Goal: Task Accomplishment & Management: Use online tool/utility

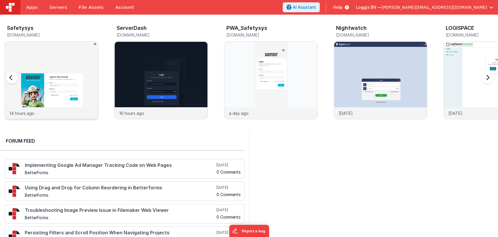
click at [31, 72] on img at bounding box center [51, 88] width 93 height 93
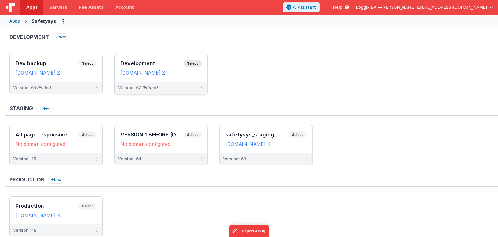
click at [167, 60] on h3 "Development" at bounding box center [152, 63] width 63 height 6
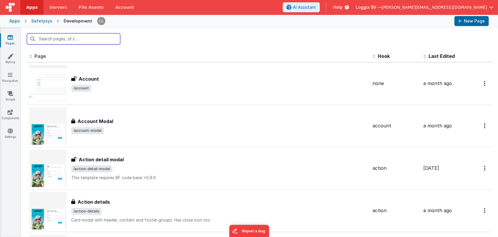
click at [78, 39] on input "text" at bounding box center [73, 38] width 93 height 11
click at [71, 40] on input "text" at bounding box center [73, 38] width 93 height 11
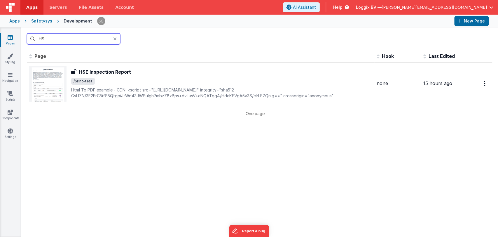
click at [63, 36] on input "HS" at bounding box center [73, 38] width 93 height 11
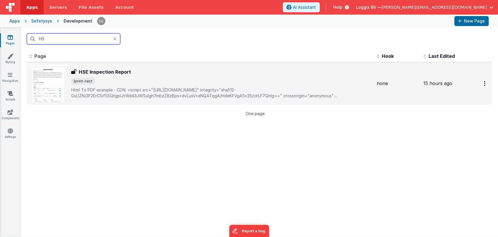
type input "HS"
click at [98, 77] on div "HSE Inspection Report HSE Inspection Report /print-test Html To PDF example- C…" at bounding box center [221, 83] width 301 height 30
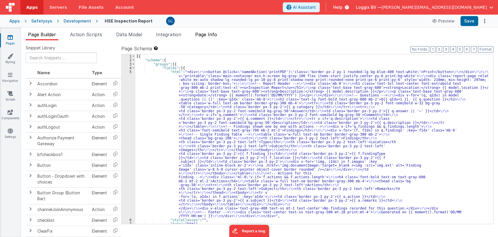
click at [205, 35] on span "Page Info" at bounding box center [206, 35] width 22 height 6
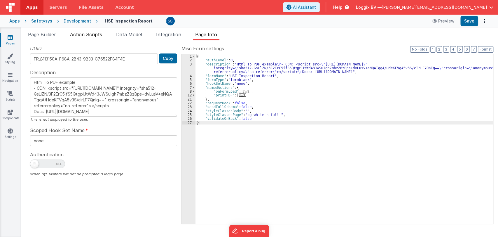
click at [81, 36] on span "Action Scripts" at bounding box center [86, 35] width 32 height 6
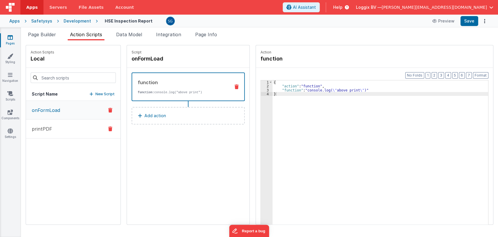
click at [66, 126] on button "printPDF" at bounding box center [73, 128] width 95 height 19
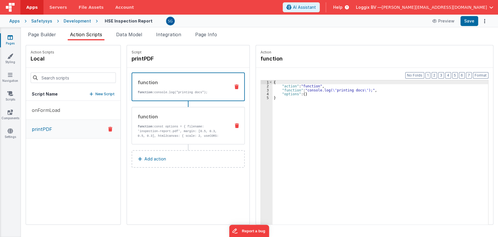
click at [165, 128] on p "function: const options = { filename: 'inspection-report.pdf', margin: [0.5, 0.…" at bounding box center [182, 145] width 88 height 42
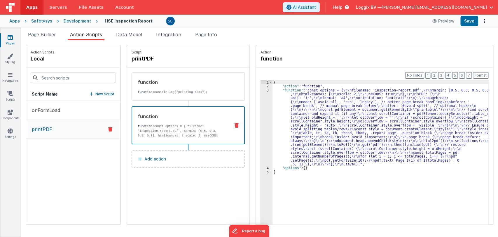
click at [263, 91] on div "3" at bounding box center [267, 127] width 12 height 78
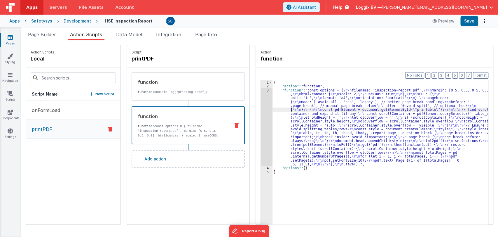
click at [285, 107] on div "{ "action" : "function" , "function" : "const options = { \r\n filename: 'inspe…" at bounding box center [384, 165] width 222 height 170
click at [40, 35] on span "Page Builder" at bounding box center [42, 35] width 28 height 6
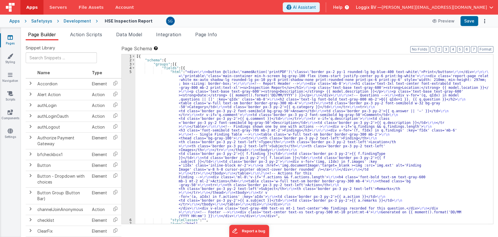
click at [40, 35] on span "Page Builder" at bounding box center [42, 35] width 28 height 6
click at [204, 94] on div "[{ "schema" : { "groups" : [{ "fields" : [{ "html" : "<div> \r\n <button @click…" at bounding box center [311, 142] width 353 height 177
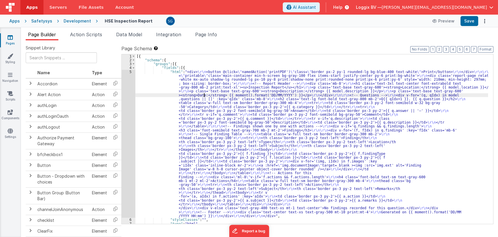
click at [198, 74] on div "[{ "schema" : { "groups" : [{ "fields" : [{ "html" : "<div> \r\n <button @click…" at bounding box center [311, 142] width 353 height 177
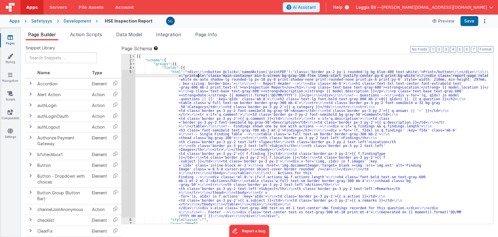
click at [128, 71] on div "5" at bounding box center [129, 144] width 14 height 148
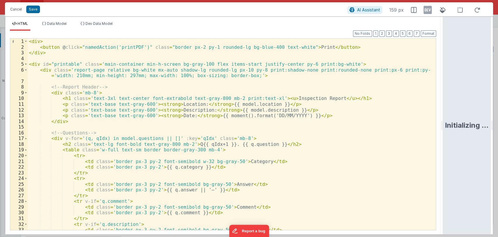
drag, startPoint x: 248, startPoint y: 127, endPoint x: 452, endPoint y: 122, distance: 203.5
click at [452, 122] on html "Cancel Save AI Assistant 159 px HTML Data Model Dev Data Model Format 7 6 5 4 3…" at bounding box center [249, 118] width 498 height 237
click at [228, 98] on div "< div > < button @ click = "namedAction('printPDF')" class = "border px-2 py-1 …" at bounding box center [229, 140] width 403 height 203
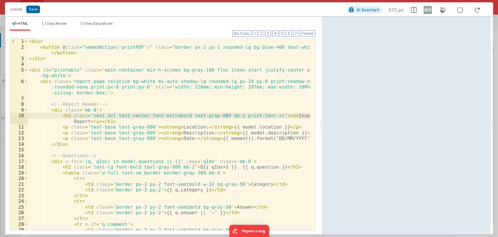
drag, startPoint x: 441, startPoint y: 128, endPoint x: 322, endPoint y: 116, distance: 119.6
click at [322, 116] on html "Cancel Save AI Assistant 573 px HTML Data Model Dev Data Model Format 7 6 5 4 3…" at bounding box center [249, 118] width 498 height 237
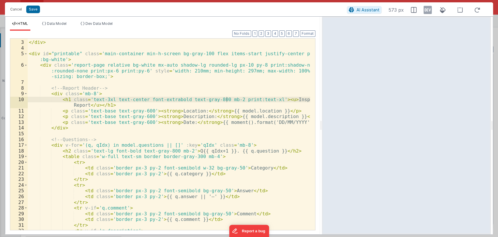
scroll to position [16, 0]
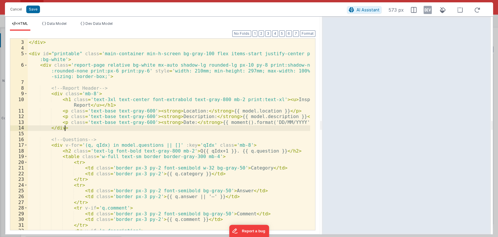
click at [211, 129] on div "< button @ click = "namedAction('printPDF')" class = "border px-2 py-1 rounded-…" at bounding box center [169, 132] width 283 height 208
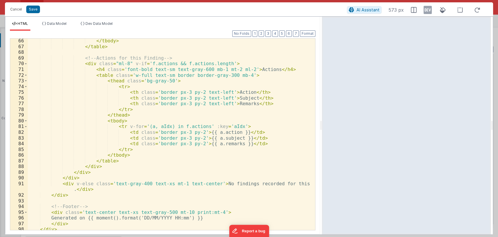
scroll to position [425, 0]
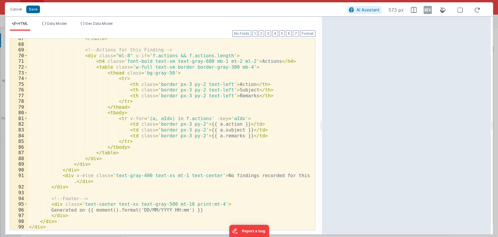
click at [128, 197] on div "</ table > <!-- Actions for this Finding --> < div class = "ml-8" v-if = 'f.act…" at bounding box center [169, 137] width 283 height 203
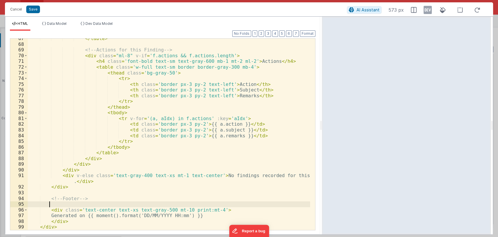
scroll to position [431, 0]
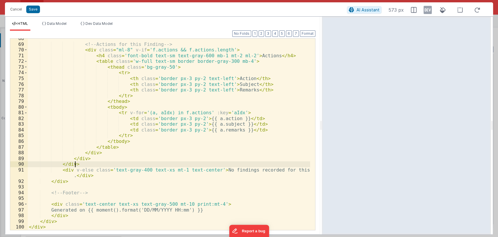
click at [141, 166] on div "<!-- Actions for this Finding --> < div class = "ml-8" v-if = 'f.actions && f.a…" at bounding box center [169, 137] width 283 height 203
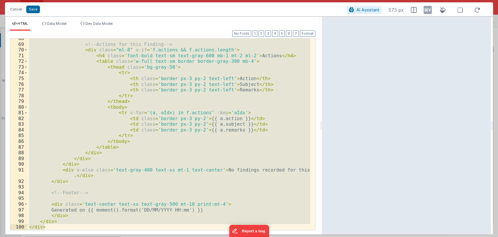
click at [97, 199] on div "<!-- Actions for this Finding --> < div class = "ml-8" v-if = 'f.actions && f.a…" at bounding box center [169, 134] width 283 height 191
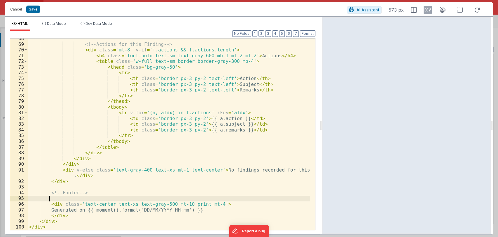
click at [97, 199] on div "<!-- Actions for this Finding --> < div class = "ml-8" v-if = 'f.actions && f.a…" at bounding box center [169, 137] width 283 height 203
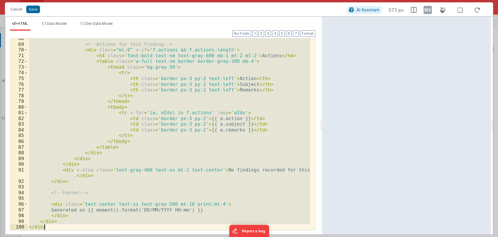
click at [72, 217] on div "<!-- Actions for this Finding --> < div class = "ml-8" v-if = 'f.actions && f.a…" at bounding box center [169, 134] width 283 height 191
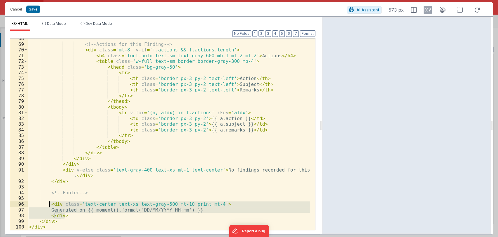
drag, startPoint x: 71, startPoint y: 216, endPoint x: 49, endPoint y: 204, distance: 24.7
click at [49, 204] on div "<!-- Actions for this Finding --> < div class = "ml-8" v-if = 'f.actions && f.a…" at bounding box center [169, 137] width 283 height 203
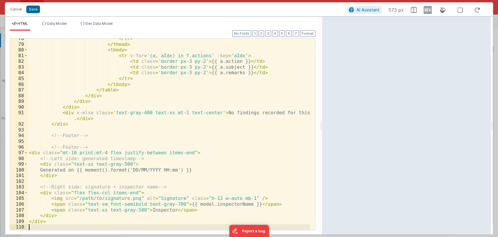
scroll to position [488, 0]
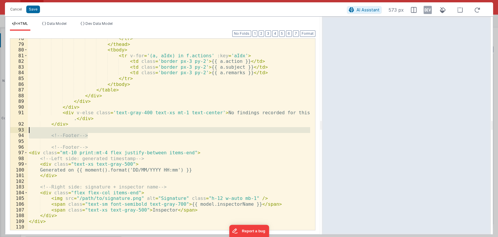
drag, startPoint x: 98, startPoint y: 137, endPoint x: 97, endPoint y: 130, distance: 7.3
click at [97, 130] on div "</ tr > </ thead > < tbody > < tr v-for = '(a, aIdx) in f.actions' :key = 'aIdx…" at bounding box center [169, 137] width 283 height 203
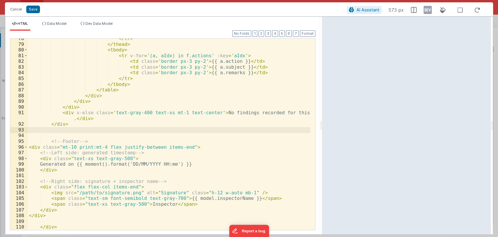
scroll to position [494, 0]
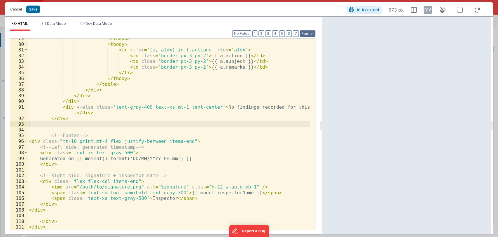
click at [310, 36] on button "Format" at bounding box center [307, 33] width 15 height 6
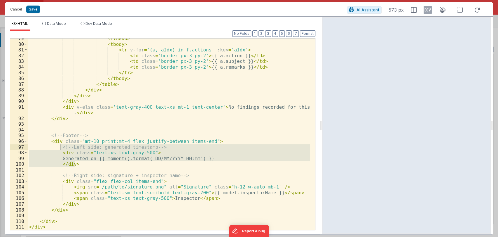
drag, startPoint x: 81, startPoint y: 163, endPoint x: 61, endPoint y: 148, distance: 25.0
click at [61, 148] on div "</ thead > < tbody > < tr v-for = '(a, aIdx) in f.actions' :key = 'aIdx' > < td…" at bounding box center [169, 137] width 283 height 203
click at [81, 165] on div "</ thead > < tbody > < tr v-for = '(a, aIdx) in f.actions' :key = 'aIdx' > < td…" at bounding box center [169, 134] width 283 height 191
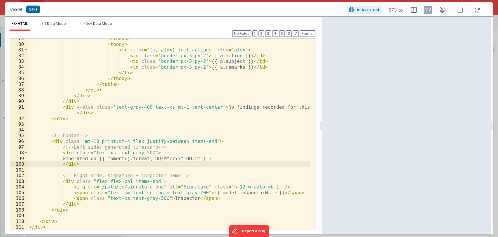
click at [152, 186] on div "</ thead > < tbody > < tr v-for = '(a, aIdx) in f.actions' :key = 'aIdx' > < td…" at bounding box center [169, 137] width 283 height 203
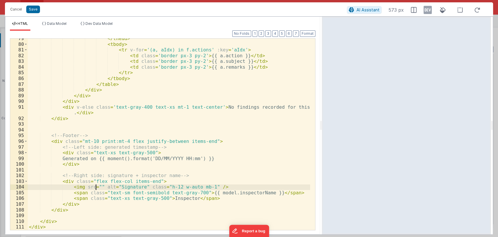
click at [82, 187] on div "</ thead > < tbody > < tr v-for = '(a, aIdx) in f.actions' :key = 'aIdx' > < td…" at bounding box center [169, 137] width 283 height 203
click at [98, 186] on div "</ thead > < tbody > < tr v-for = '(a, aIdx) in f.actions' :key = 'aIdx' > < td…" at bounding box center [169, 137] width 283 height 203
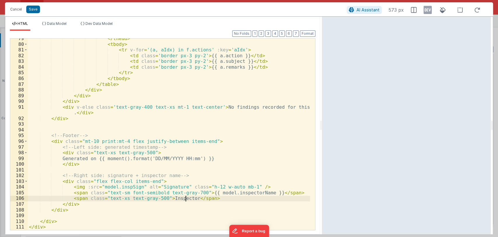
click at [186, 198] on div "</ thead > < tbody > < tr v-for = '(a, aIdx) in f.actions' :key = 'aIdx' > < td…" at bounding box center [169, 137] width 283 height 203
click at [236, 194] on div "</ thead > < tbody > < tr v-for = '(a, aIdx) in f.actions' :key = 'aIdx' > < td…" at bounding box center [169, 137] width 283 height 203
click at [268, 171] on div "</ thead > < tbody > < tr v-for = '(a, aIdx) in f.actions' :key = 'aIdx' > < td…" at bounding box center [169, 137] width 283 height 203
click at [274, 192] on div "</ thead > < tbody > < tr v-for = '(a, aIdx) in f.actions' :key = 'aIdx' > < td…" at bounding box center [169, 137] width 283 height 203
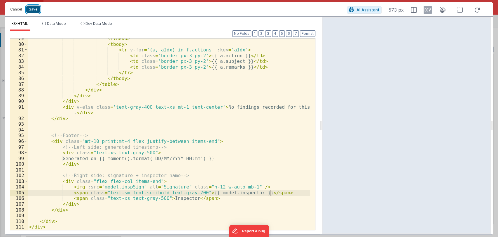
click at [32, 11] on button "Save" at bounding box center [33, 10] width 14 height 8
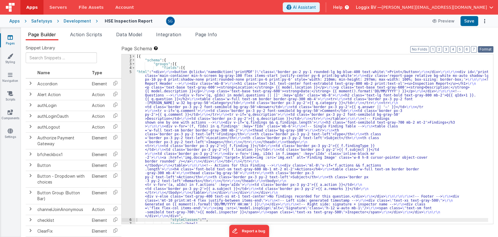
click at [482, 48] on button "Format" at bounding box center [485, 49] width 15 height 6
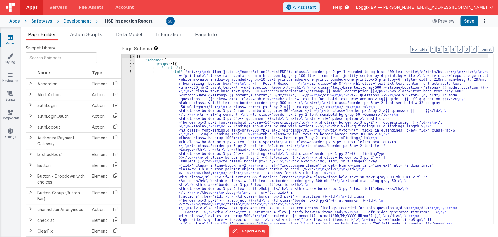
click at [472, 15] on div "Apps Safetysys Development HSE Inspection Report Preview Save" at bounding box center [249, 21] width 498 height 13
click at [472, 18] on button "Save" at bounding box center [470, 21] width 18 height 10
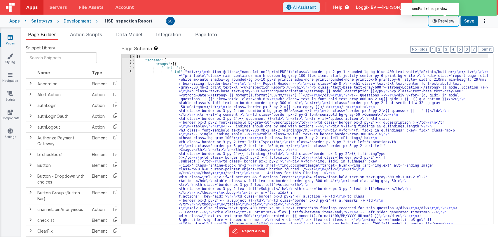
click at [450, 20] on button "Preview" at bounding box center [443, 20] width 29 height 9
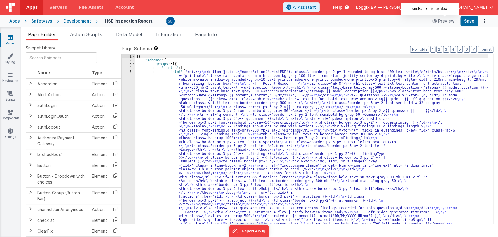
click at [184, 73] on div "[{ "schema" : { "groups" : [{ "fields" : [{ "html" : "<div> \r\n <button @click…" at bounding box center [311, 220] width 353 height 333
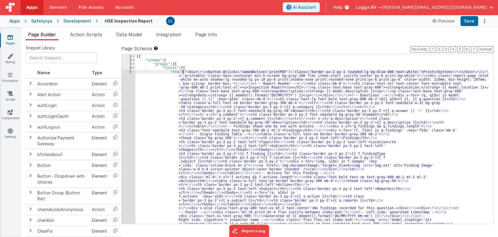
click at [184, 73] on div "[{ "schema" : { "groups" : [{ "fields" : [{ "html" : "<div> \r\n <button @click…" at bounding box center [311, 220] width 353 height 333
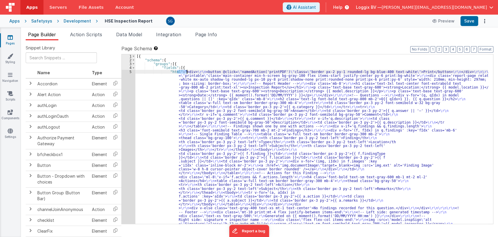
click at [139, 76] on div "[{ "schema" : { "groups" : [{ "fields" : [{ "html" : "<div> \r\n <button @click…" at bounding box center [311, 220] width 353 height 333
click at [132, 72] on div "5" at bounding box center [129, 150] width 14 height 160
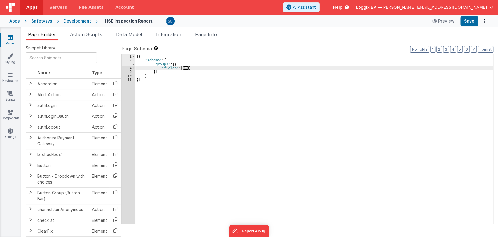
click at [132, 72] on div "9" at bounding box center [129, 72] width 14 height 4
click at [184, 68] on span "..." at bounding box center [186, 67] width 6 height 3
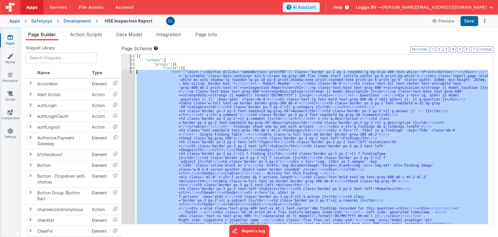
click at [129, 71] on div "5" at bounding box center [129, 150] width 14 height 160
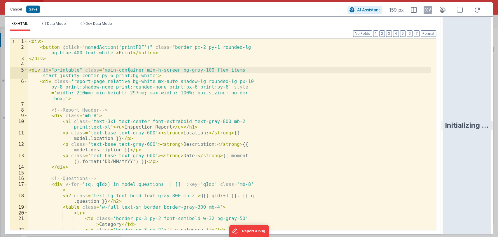
drag, startPoint x: 248, startPoint y: 127, endPoint x: 497, endPoint y: 102, distance: 251.1
click at [497, 102] on html "Cancel Save AI Assistant 159 px HTML Data Model Dev Data Model Format 7 6 5 4 3…" at bounding box center [249, 118] width 498 height 237
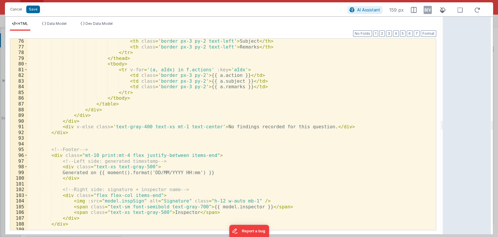
scroll to position [439, 0]
click at [33, 8] on button "Save" at bounding box center [33, 10] width 14 height 8
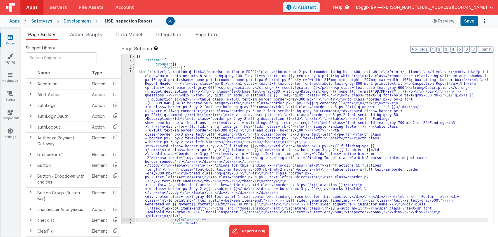
scroll to position [0, 0]
click at [483, 48] on button "Format" at bounding box center [485, 49] width 15 height 6
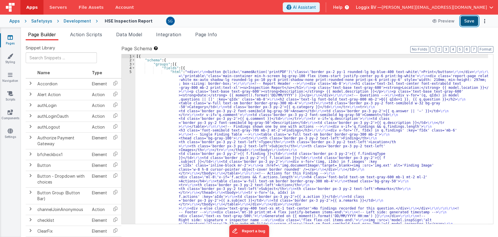
click at [470, 24] on button "Save" at bounding box center [470, 21] width 18 height 10
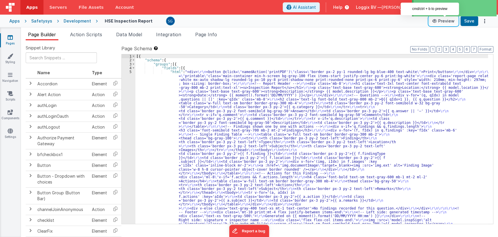
click at [438, 22] on icon at bounding box center [436, 21] width 6 height 4
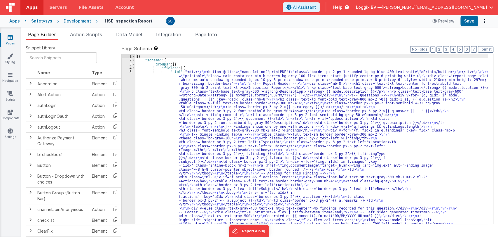
click at [278, 27] on div "Apps Safetysys Development HSE Inspection Report Preview Save" at bounding box center [249, 21] width 498 height 13
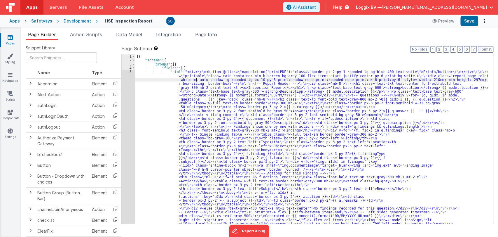
click at [196, 80] on div "[{ "schema" : { "groups" : [{ "fields" : [{ "html" : "<div> \r\n <button @click…" at bounding box center [311, 220] width 353 height 333
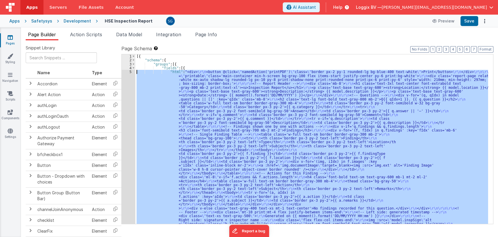
click at [129, 73] on div "5" at bounding box center [129, 150] width 14 height 160
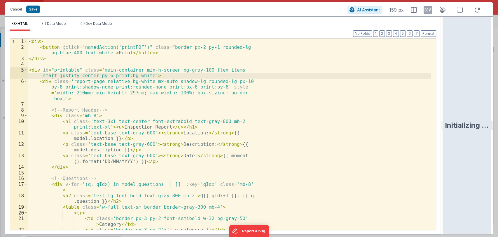
drag, startPoint x: 248, startPoint y: 125, endPoint x: 498, endPoint y: 122, distance: 249.3
click at [498, 122] on html "Cancel Save AI Assistant 159 px HTML Data Model Dev Data Model Format 7 6 5 4 3…" at bounding box center [249, 118] width 498 height 237
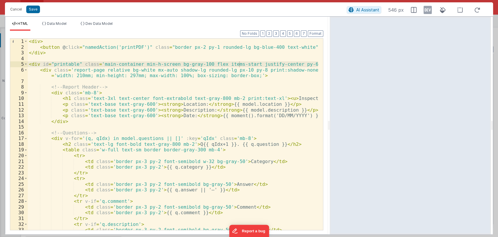
drag, startPoint x: 442, startPoint y: 128, endPoint x: 325, endPoint y: 134, distance: 117.5
click at [325, 134] on html "Cancel Save AI Assistant 546 px HTML Data Model Dev Data Model Format 7 6 5 4 3…" at bounding box center [249, 118] width 498 height 237
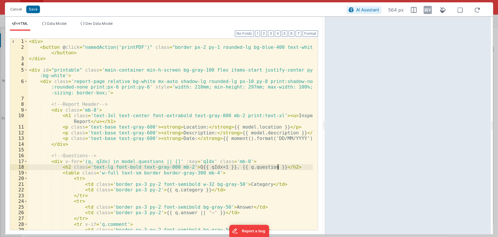
click at [282, 167] on div "< div > < button @ click = "namedAction('printPDF')" class = "border px-2 py-1 …" at bounding box center [170, 140] width 285 height 203
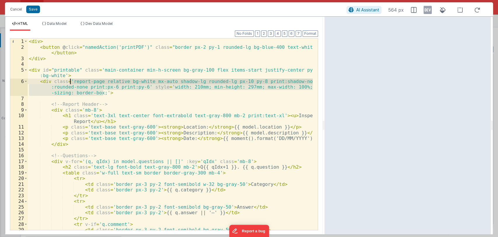
drag, startPoint x: 103, startPoint y: 92, endPoint x: 70, endPoint y: 82, distance: 34.4
click at [70, 82] on div "< div > < button @ click = "namedAction('printPDF')" class = "border px-2 py-1 …" at bounding box center [170, 140] width 285 height 203
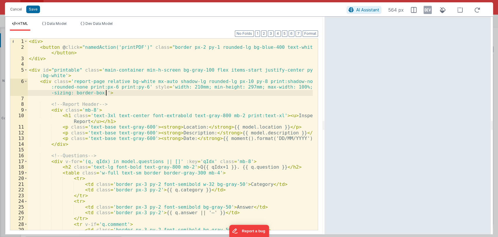
click at [112, 92] on div "< div > < button @ click = "namedAction('printPDF')" class = "border px-2 py-1 …" at bounding box center [170, 140] width 285 height 203
click at [25, 80] on span at bounding box center [25, 82] width 3 height 6
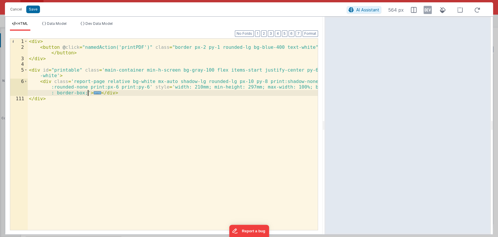
click at [94, 93] on span "..." at bounding box center [98, 92] width 8 height 3
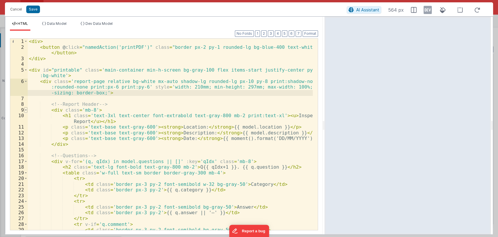
click at [26, 111] on span at bounding box center [25, 110] width 3 height 6
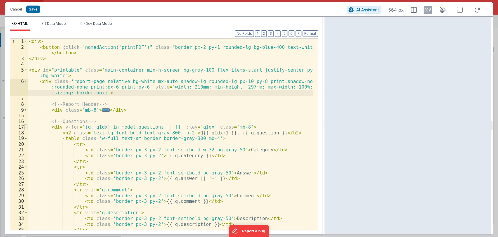
click at [26, 125] on span at bounding box center [25, 127] width 3 height 6
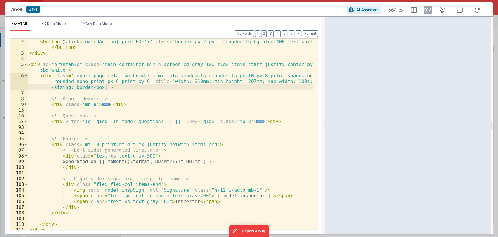
scroll to position [4, 0]
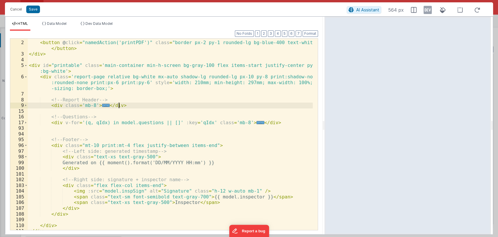
click at [131, 107] on div "< div > < button @ click = "namedAction('printPDF')" class = "border px-2 py-1 …" at bounding box center [170, 135] width 285 height 203
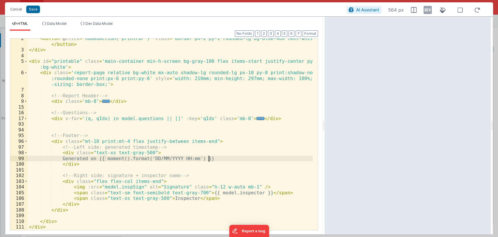
click at [216, 156] on div "< button @ click = "namedAction('printPDF')" class = "border px-2 py-1 rounded-…" at bounding box center [170, 140] width 285 height 208
click at [66, 9] on div "Cancel Save" at bounding box center [176, 9] width 339 height 8
click at [79, 8] on div "Cancel Save" at bounding box center [176, 9] width 339 height 8
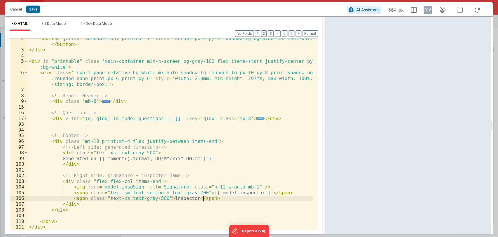
click at [212, 199] on div "< button @ click = "namedAction('printPDF')" class = "border px-2 py-1 rounded-…" at bounding box center [170, 140] width 285 height 208
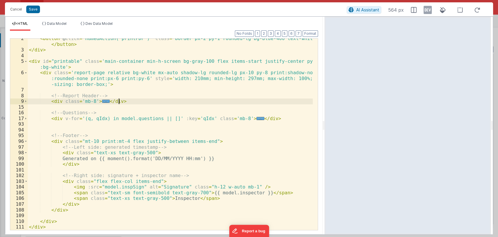
click at [133, 101] on div "< button @ click = "namedAction('printPDF')" class = "border px-2 py-1 rounded-…" at bounding box center [170, 140] width 285 height 208
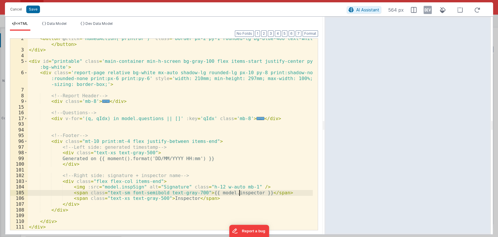
click at [238, 194] on div "< button @ click = "namedAction('printPDF')" class = "border px-2 py-1 rounded-…" at bounding box center [170, 140] width 285 height 208
click at [191, 175] on div "< button @ click = "namedAction('printPDF')" class = "border px-2 py-1 rounded-…" at bounding box center [170, 140] width 285 height 208
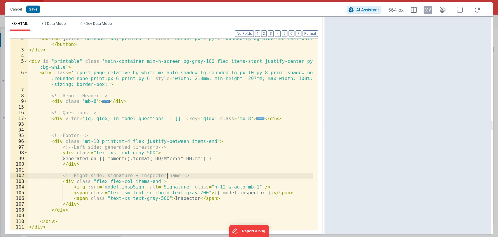
click at [168, 176] on div "< button @ click = "namedAction('printPDF')" class = "border px-2 py-1 rounded-…" at bounding box center [170, 140] width 285 height 208
click at [169, 176] on div "< button @ click = "namedAction('printPDF')" class = "border px-2 py-1 rounded-…" at bounding box center [170, 140] width 285 height 208
drag, startPoint x: 169, startPoint y: 176, endPoint x: 98, endPoint y: 175, distance: 71.2
click at [98, 175] on div "< button @ click = "namedAction('printPDF')" class = "border px-2 py-1 rounded-…" at bounding box center [170, 140] width 285 height 208
click at [109, 175] on div "< button @ click = "namedAction('printPDF')" class = "border px-2 py-1 rounded-…" at bounding box center [170, 140] width 285 height 208
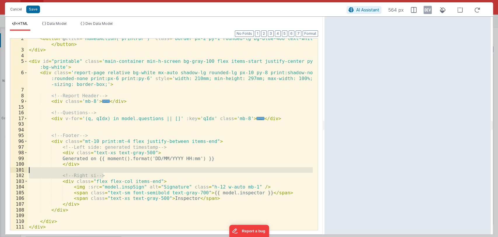
drag, startPoint x: 109, startPoint y: 175, endPoint x: 109, endPoint y: 170, distance: 5.8
click at [109, 170] on div "< button @ click = "namedAction('printPDF')" class = "border px-2 py-1 rounded-…" at bounding box center [170, 140] width 285 height 208
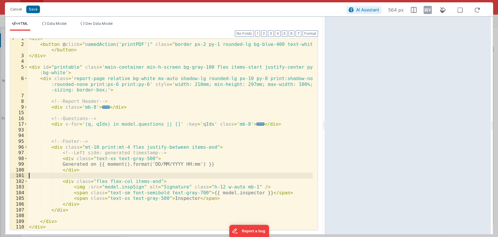
scroll to position [3, 0]
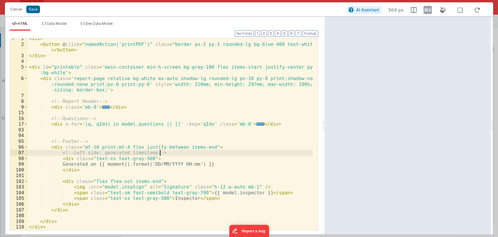
click at [170, 154] on div "< div > < button @ click = "namedAction('printPDF')" class = "border px-2 py-1 …" at bounding box center [170, 137] width 285 height 203
drag, startPoint x: 170, startPoint y: 154, endPoint x: 60, endPoint y: 153, distance: 110.3
click at [60, 153] on div "< div > < button @ click = "namedAction('printPDF')" class = "border px-2 py-1 …" at bounding box center [170, 137] width 285 height 203
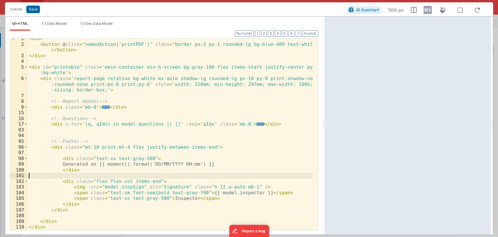
click at [110, 173] on div "< div > < button @ click = "namedAction('printPDF')" class = "border px-2 py-1 …" at bounding box center [170, 137] width 285 height 203
click at [99, 171] on div "< div > < button @ click = "namedAction('printPDF')" class = "border px-2 py-1 …" at bounding box center [170, 137] width 285 height 203
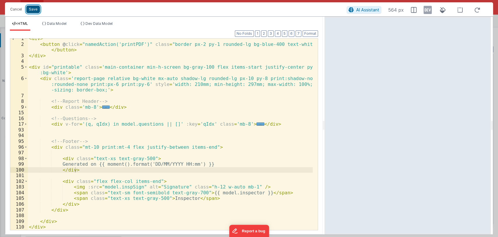
click at [30, 8] on button "Save" at bounding box center [33, 10] width 14 height 8
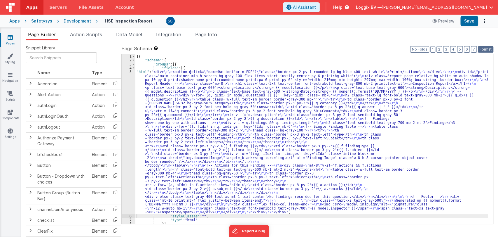
click at [484, 50] on button "Format" at bounding box center [485, 49] width 15 height 6
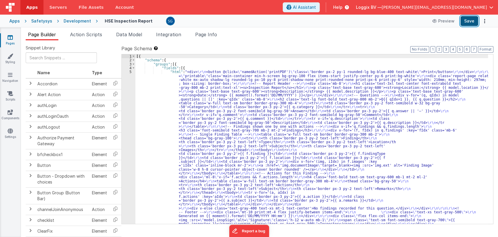
click at [467, 24] on button "Save" at bounding box center [470, 21] width 18 height 10
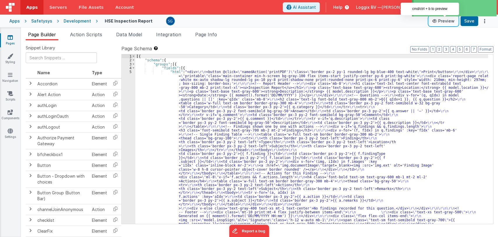
click at [446, 23] on button "Preview" at bounding box center [443, 20] width 29 height 9
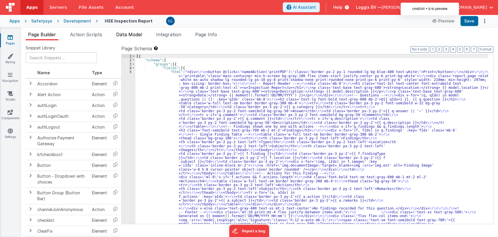
click at [123, 32] on span "Data Model" at bounding box center [129, 35] width 26 height 6
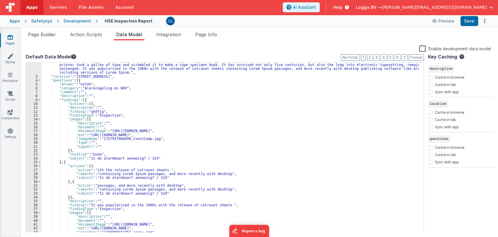
scroll to position [0, 0]
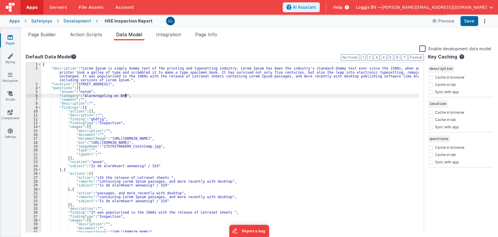
click at [133, 97] on div "{ "description" : "Lorem Ipsum is simply dummy text of the printing and typeset…" at bounding box center [229, 151] width 377 height 178
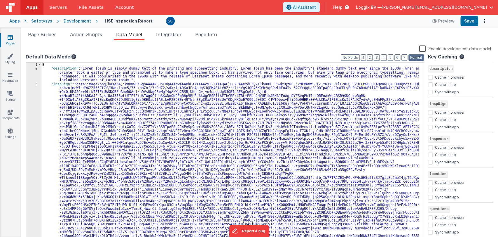
click at [418, 55] on button "Format" at bounding box center [416, 57] width 15 height 6
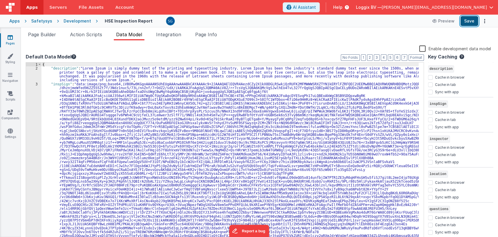
click at [470, 20] on button "Save" at bounding box center [470, 21] width 18 height 10
click at [42, 36] on span "Page Builder" at bounding box center [42, 35] width 28 height 6
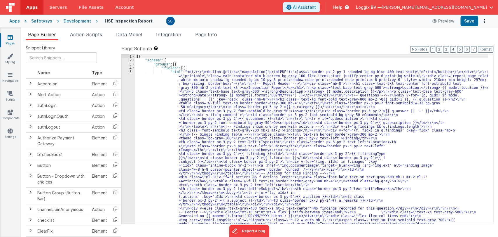
click at [180, 79] on div "[{ "schema" : { "groups" : [{ "fields" : [{ "html" : "<div> \r\n <button @click…" at bounding box center [311, 220] width 353 height 333
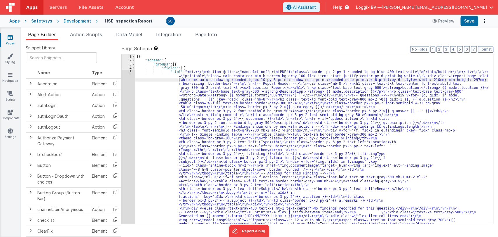
click at [130, 72] on div "5" at bounding box center [129, 150] width 14 height 160
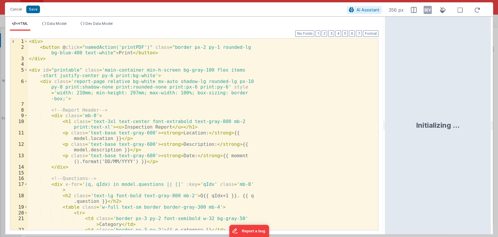
drag, startPoint x: 248, startPoint y: 123, endPoint x: 386, endPoint y: 118, distance: 137.9
click at [386, 118] on html "Cancel Save AI Assistant 356 px HTML Data Model Dev Data Model Format 7 6 5 4 3…" at bounding box center [249, 118] width 498 height 237
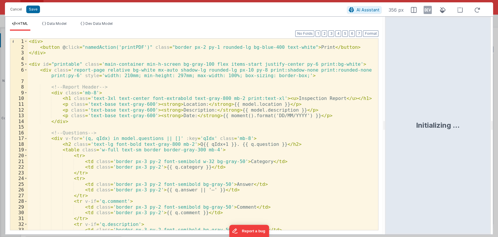
click at [177, 48] on div "< div > < button @ click = "namedAction('printPDF')" class = "border px-2 py-1 …" at bounding box center [201, 140] width 346 height 203
click at [163, 46] on div "< div > < button @ click = "namedAction('printPDF')" class = "border bg-transpa…" at bounding box center [201, 140] width 346 height 203
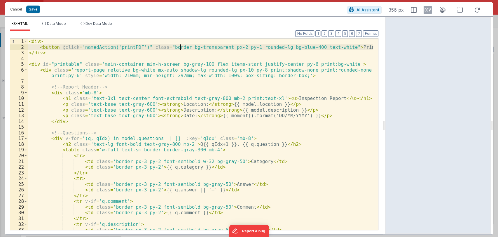
click at [180, 48] on div "< div > < button @ click = "namedAction('printPDF')" class = "border bg-transpa…" at bounding box center [201, 140] width 346 height 203
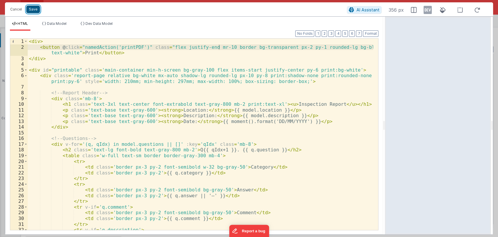
click at [36, 8] on button "Save" at bounding box center [33, 10] width 14 height 8
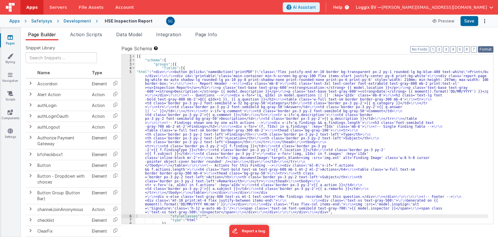
click at [485, 52] on button "Format" at bounding box center [485, 49] width 15 height 6
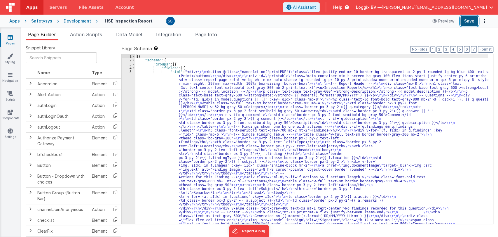
click at [473, 20] on button "Save" at bounding box center [470, 21] width 18 height 10
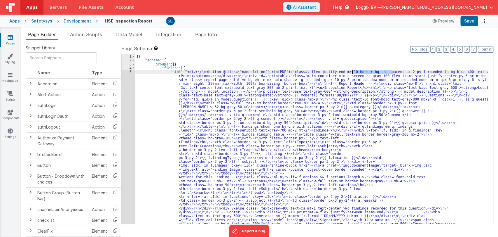
drag, startPoint x: 392, startPoint y: 71, endPoint x: 353, endPoint y: 71, distance: 39.7
click at [353, 71] on div "[{ "schema" : { "groups" : [{ "fields" : [{ "html" : "<div> \r\n <button @click…" at bounding box center [311, 220] width 353 height 333
click at [393, 71] on div "[{ "schema" : { "groups" : [{ "fields" : [{ "html" : "<div> \r\n <button @click…" at bounding box center [311, 138] width 353 height 169
drag, startPoint x: 351, startPoint y: 71, endPoint x: 308, endPoint y: 71, distance: 42.6
click at [308, 71] on div "[{ "schema" : { "groups" : [{ "fields" : [{ "html" : "<div> \r\n <button @click…" at bounding box center [311, 220] width 353 height 333
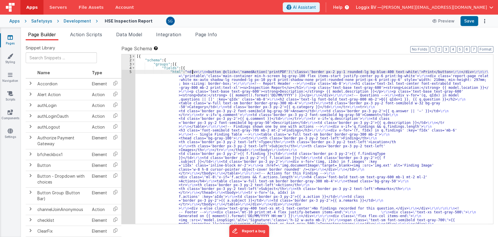
click at [192, 72] on div "[{ "schema" : { "groups" : [{ "fields" : [{ "html" : "<div> \r\n <button @click…" at bounding box center [311, 220] width 353 height 333
click at [129, 72] on div "5" at bounding box center [129, 150] width 14 height 160
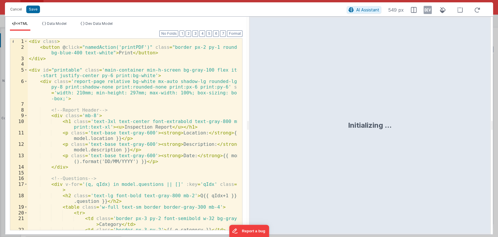
click at [54, 42] on div "< div class > < button @ click = "namedAction('printPDF')" class = "border px-2…" at bounding box center [133, 140] width 210 height 203
paste textarea
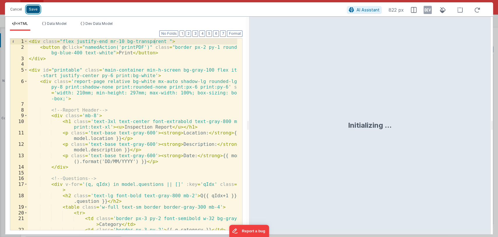
click at [34, 9] on button "Save" at bounding box center [33, 10] width 14 height 8
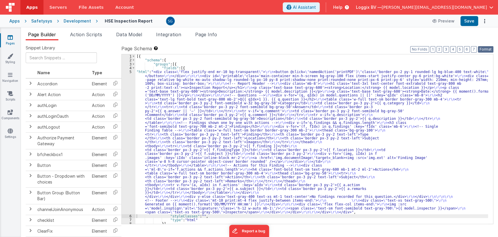
click at [482, 49] on button "Format" at bounding box center [485, 49] width 15 height 6
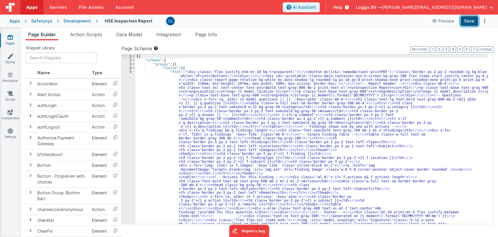
click at [470, 24] on button "Save" at bounding box center [470, 21] width 18 height 10
click at [252, 72] on div "[{ "schema" : { "groups" : [{ "fields" : [{ "html" : "<div class= \" flex justi…" at bounding box center [311, 220] width 353 height 333
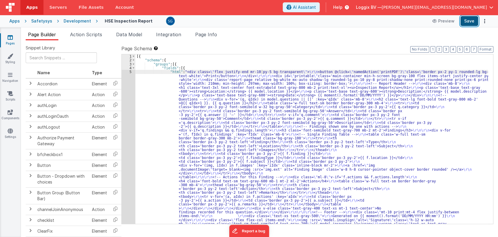
click at [470, 24] on button "Save" at bounding box center [470, 21] width 18 height 10
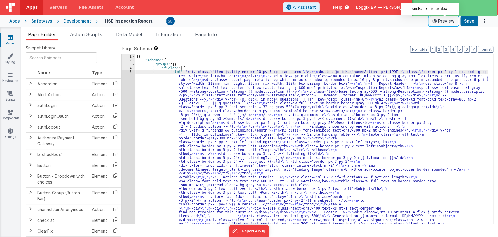
click at [446, 18] on button "Preview" at bounding box center [443, 20] width 29 height 9
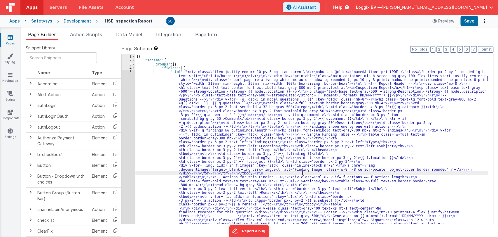
click at [302, 174] on div "[{ "schema" : { "groups" : [{ "fields" : [{ "html" : "<div class= \" flex justi…" at bounding box center [311, 220] width 353 height 333
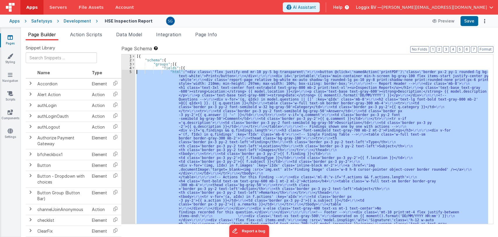
click at [130, 72] on div "5" at bounding box center [129, 150] width 14 height 160
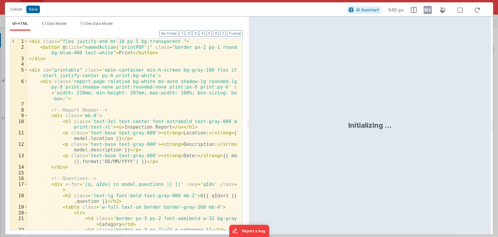
drag, startPoint x: 449, startPoint y: 106, endPoint x: 498, endPoint y: 97, distance: 49.1
click at [498, 97] on html "Cancel Save AI Assistant 549 px HTML Data Model Dev Data Model Format 7 6 5 4 3…" at bounding box center [249, 118] width 498 height 237
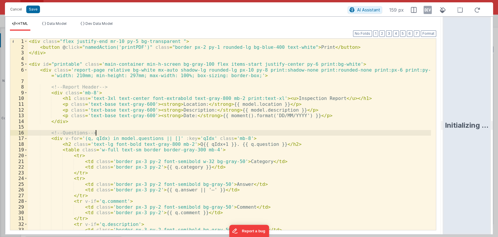
click at [295, 135] on div "< div class = "flex justify-end mr-10 py-5 bg-transparent " > < button @ click …" at bounding box center [229, 140] width 403 height 203
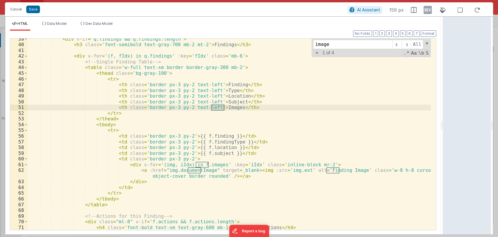
scroll to position [225, 0]
type input "image"
click at [425, 45] on div "image All Replace All + 1 of 4 .* Aa \b S" at bounding box center [371, 48] width 119 height 18
click at [426, 44] on span at bounding box center [427, 43] width 4 height 4
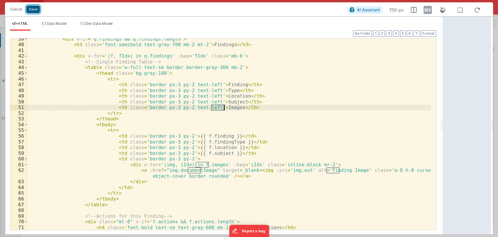
click at [29, 8] on button "Save" at bounding box center [33, 10] width 14 height 8
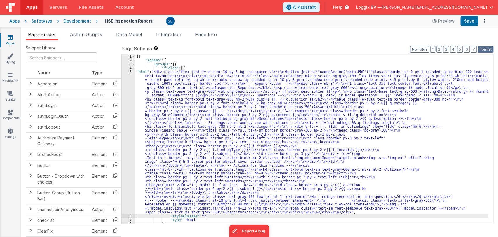
click at [483, 48] on button "Format" at bounding box center [485, 49] width 15 height 6
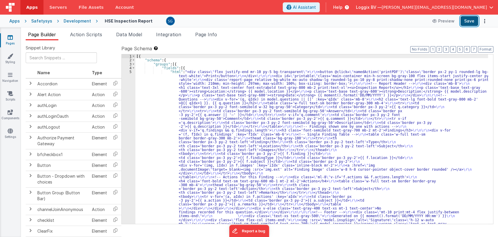
click at [466, 22] on button "Save" at bounding box center [470, 21] width 18 height 10
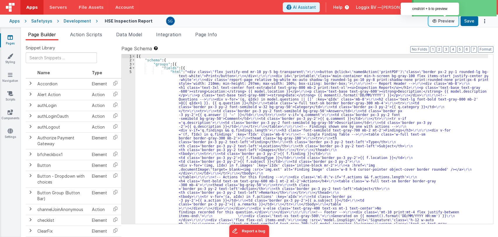
click at [450, 21] on button "Preview" at bounding box center [443, 20] width 29 height 9
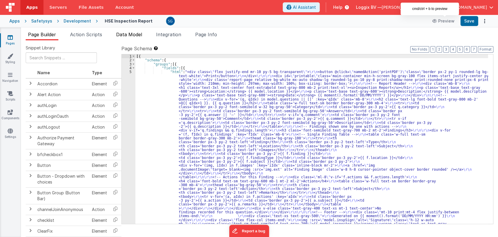
click at [125, 32] on span "Data Model" at bounding box center [129, 35] width 26 height 6
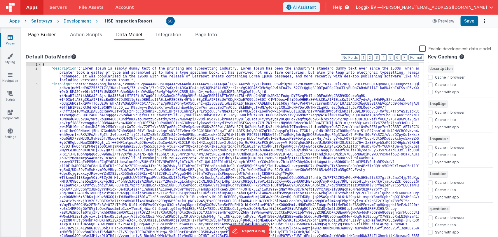
click at [40, 33] on span "Page Builder" at bounding box center [42, 35] width 28 height 6
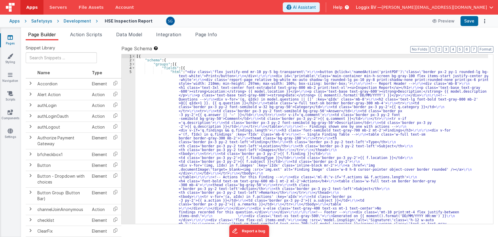
click at [144, 97] on div "[{ "schema" : { "groups" : [{ "fields" : [{ "html" : "<div class= \" flex justi…" at bounding box center [311, 220] width 353 height 333
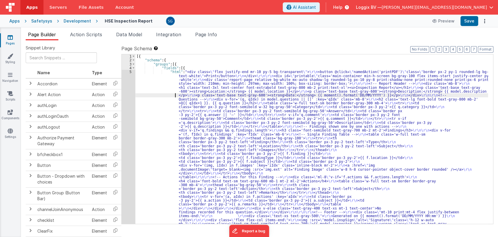
click at [131, 71] on div "5" at bounding box center [129, 150] width 14 height 160
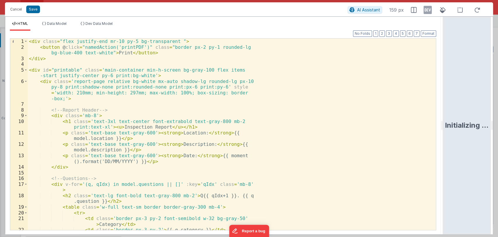
drag, startPoint x: 248, startPoint y: 123, endPoint x: 444, endPoint y: 112, distance: 196.2
click at [444, 112] on html "Cancel Save AI Assistant 159 px HTML Data Model Dev Data Model Format 7 6 5 4 3…" at bounding box center [249, 118] width 498 height 237
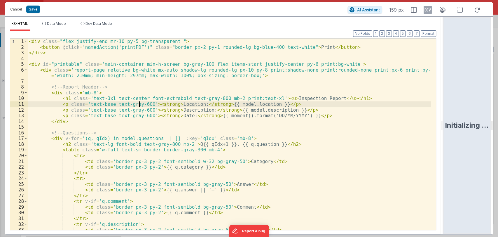
click at [139, 102] on div "< div class = "flex justify-end mr-10 py-5 bg-transparent " > < button @ click …" at bounding box center [229, 140] width 403 height 203
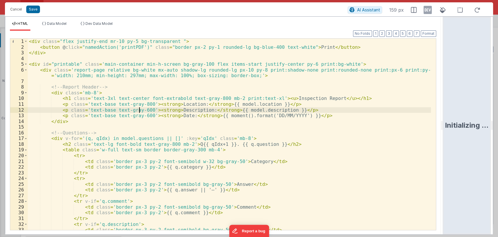
click at [140, 108] on div "< div class = "flex justify-end mr-10 py-5 bg-transparent " > < button @ click …" at bounding box center [229, 140] width 403 height 203
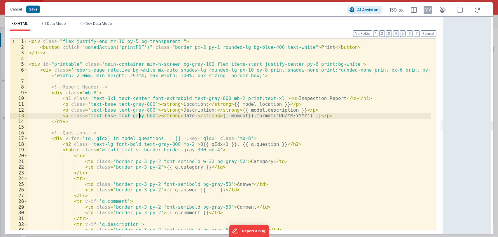
click at [139, 115] on div "< div class = "flex justify-end mr-10 py-5 bg-transparent " > < button @ click …" at bounding box center [229, 140] width 403 height 203
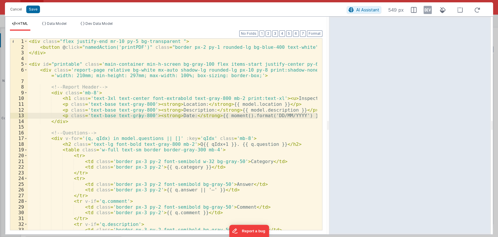
drag, startPoint x: 442, startPoint y: 128, endPoint x: 329, endPoint y: 121, distance: 113.2
click at [329, 121] on html "Cancel Save AI Assistant 549 px HTML Data Model Dev Data Model Format 7 6 5 4 3…" at bounding box center [249, 118] width 498 height 237
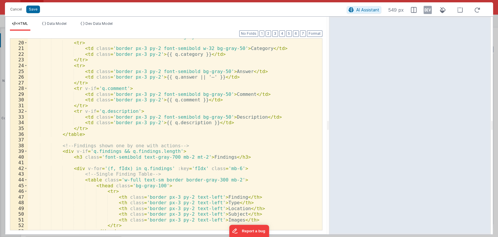
scroll to position [138, 0]
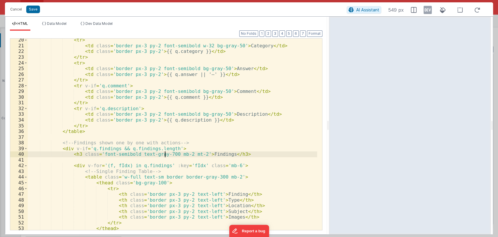
click at [164, 152] on div "< tr > < td class = 'border px-3 py-2 font-semibold w-32 bg-gray-50' > Category…" at bounding box center [173, 138] width 290 height 203
click at [162, 153] on div "< tr > < td class = 'border px-3 py-2 font-semibold w-32 bg-gray-50' > Category…" at bounding box center [173, 138] width 290 height 203
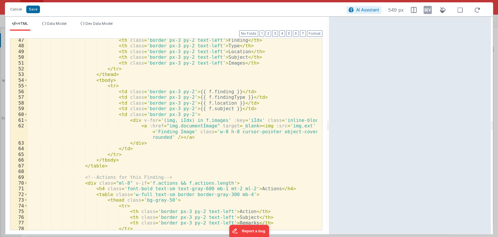
scroll to position [293, 0]
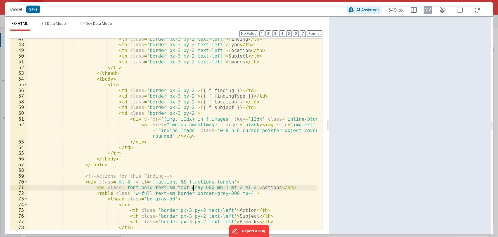
click at [193, 187] on div "< th class = 'border px-3 py-2 text-left' > Finding </ th > < th class = 'borde…" at bounding box center [173, 137] width 290 height 203
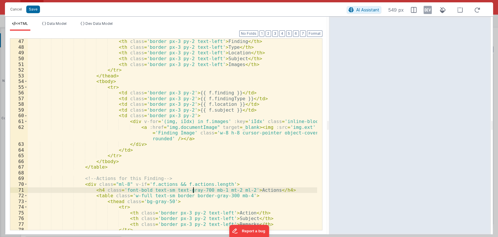
scroll to position [291, 0]
click at [35, 11] on button "Save" at bounding box center [33, 10] width 14 height 8
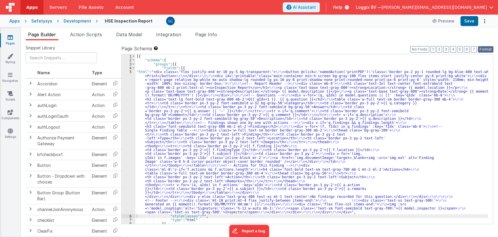
click at [483, 49] on button "Format" at bounding box center [485, 49] width 15 height 6
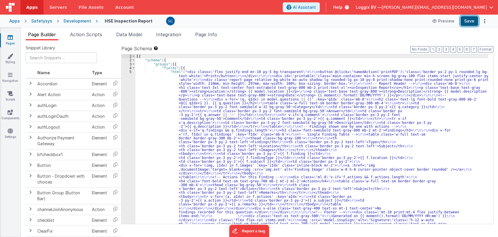
click at [474, 22] on button "Save" at bounding box center [470, 21] width 18 height 10
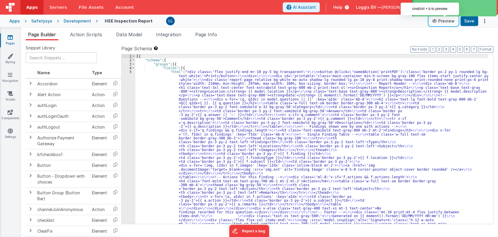
click at [440, 21] on button "Preview" at bounding box center [443, 20] width 29 height 9
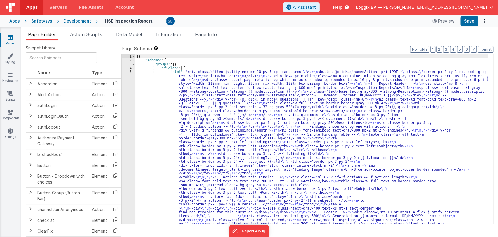
click at [246, 28] on div "Page Builder Action Scripts Data Model Integration Page Info Snippet Library Na…" at bounding box center [259, 131] width 477 height 209
click at [4, 39] on link "Pages" at bounding box center [10, 40] width 21 height 12
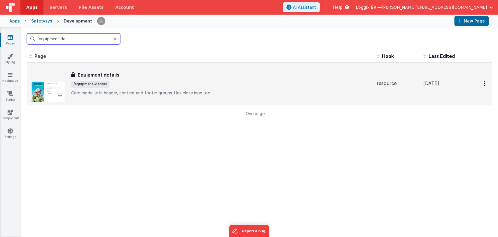
type input "equipment de"
click at [114, 79] on div "Equipment details Equipment details /equipment-details Card modal with header, …" at bounding box center [221, 83] width 301 height 25
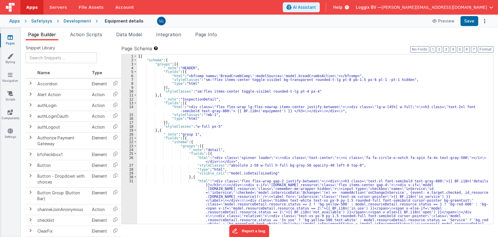
click at [249, 145] on div "[{ "schema" : { "groups" : [{ "_note" : "HEADER" , "fields" : [{ "html" : "<bfc…" at bounding box center [312, 205] width 351 height 302
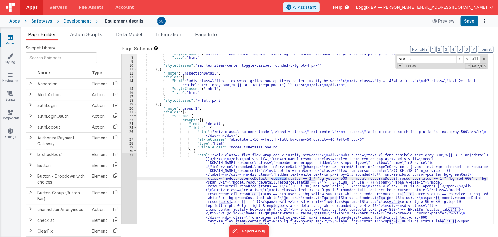
scroll to position [27, 0]
click at [416, 59] on input "status" at bounding box center [427, 58] width 60 height 7
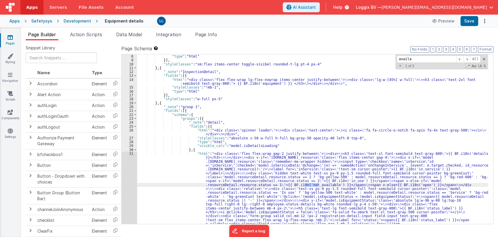
type input "availa"
click at [352, 166] on div ""type" : "html" }] , "styleClasses" : "sm:flex items-center toggle-visibel roun…" at bounding box center [312, 205] width 351 height 302
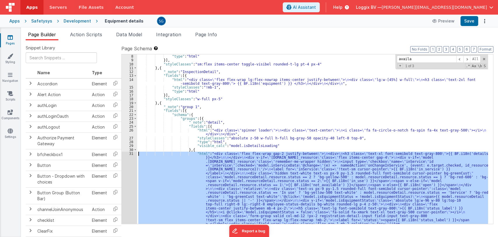
click at [130, 155] on div "31" at bounding box center [129, 215] width 15 height 128
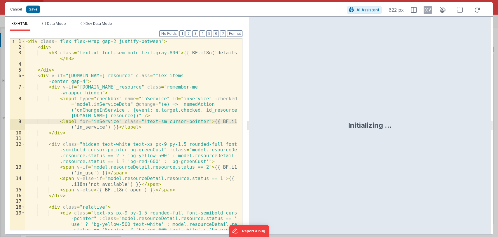
drag, startPoint x: 358, startPoint y: 116, endPoint x: 371, endPoint y: 116, distance: 13.1
click at [371, 116] on div "Initializing ..." at bounding box center [370, 125] width 242 height 217
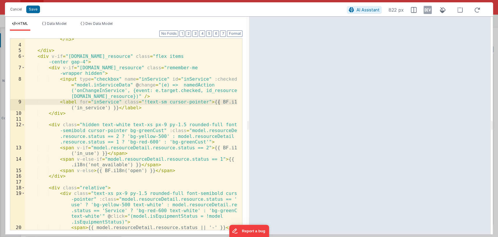
scroll to position [26, 0]
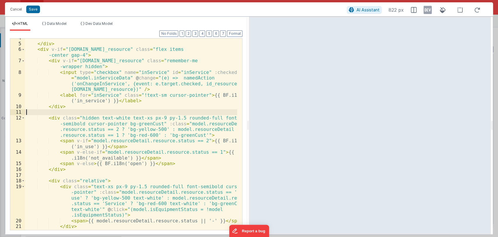
click at [169, 111] on div "</ div > < div v-if = "[DOMAIN_NAME]_resource" class = "flex items -center gap-…" at bounding box center [131, 136] width 212 height 203
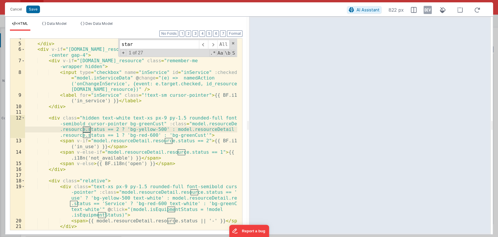
scroll to position [315, 0]
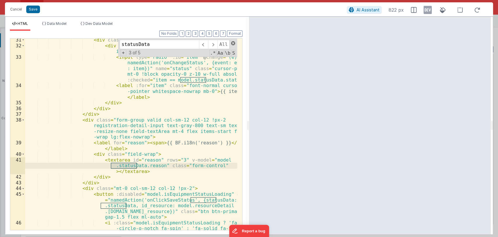
type input "statusData"
click at [234, 41] on span at bounding box center [233, 43] width 4 height 4
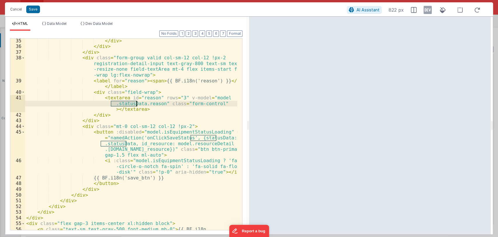
scroll to position [377, 0]
click at [163, 137] on div "</ div > </ div > </ div > < div class = "form-group valid col-sm-12 col-12 !px…" at bounding box center [131, 142] width 212 height 208
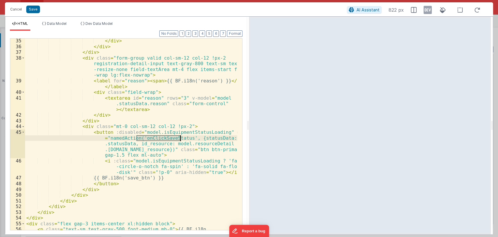
click at [163, 137] on div "</ div > </ div > </ div > < div class = "form-group valid col-sm-12 col-12 !px…" at bounding box center [131, 142] width 212 height 208
click at [16, 13] on button "Cancel" at bounding box center [16, 9] width 18 height 8
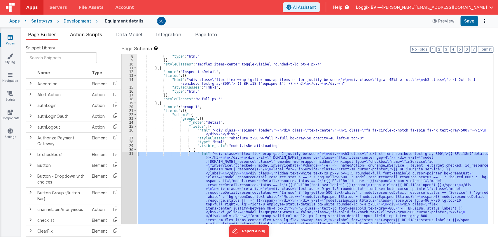
click at [77, 34] on span "Action Scripts" at bounding box center [86, 35] width 32 height 6
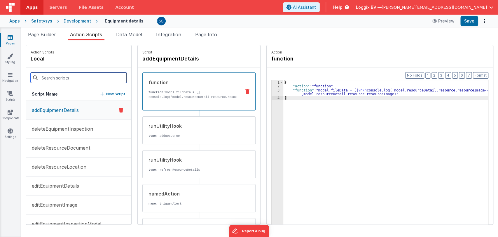
click at [70, 81] on input at bounding box center [79, 77] width 96 height 11
paste input "onClickSaveStatus"
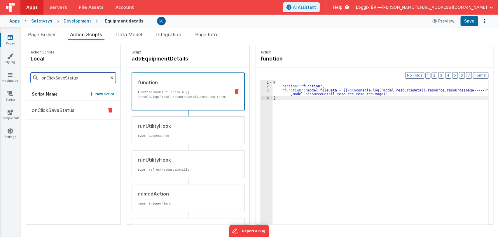
type input "onClickSaveStatus"
click at [48, 108] on p "onClickSaveStatus" at bounding box center [51, 110] width 46 height 7
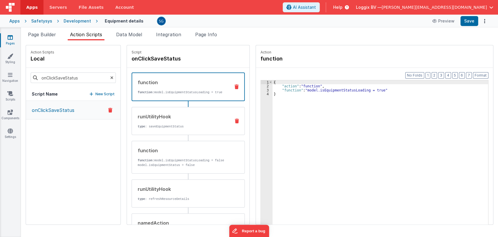
click at [187, 116] on div "runUtilityHook" at bounding box center [182, 116] width 88 height 7
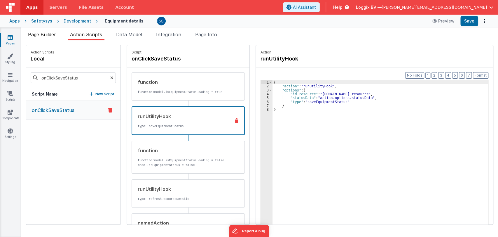
click at [50, 36] on span "Page Builder" at bounding box center [42, 35] width 28 height 6
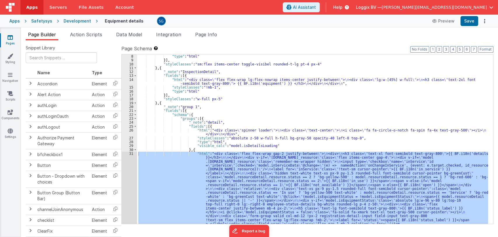
click at [130, 153] on div "31" at bounding box center [129, 215] width 15 height 128
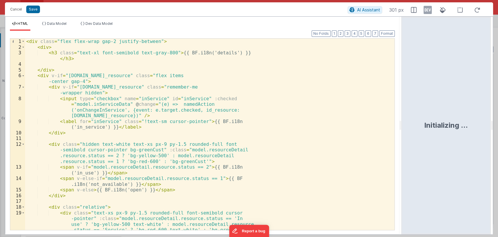
drag, startPoint x: 248, startPoint y: 125, endPoint x: 402, endPoint y: 130, distance: 153.9
click at [402, 130] on html "Cancel Save AI Assistant 301 px HTML Data Model Dev Data Model Format 7 6 5 4 3…" at bounding box center [249, 118] width 498 height 237
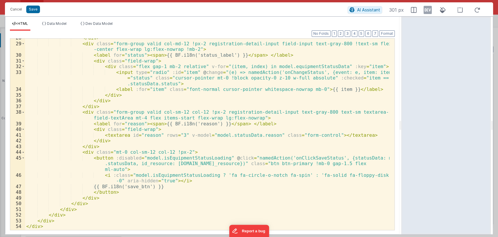
scroll to position [192, 0]
click at [14, 10] on button "Cancel" at bounding box center [16, 9] width 18 height 8
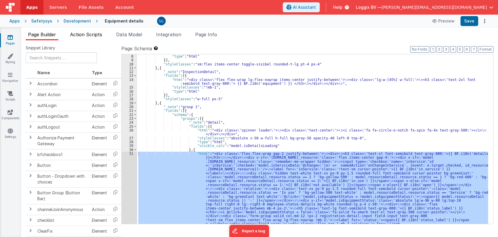
click at [78, 32] on span "Action Scripts" at bounding box center [86, 35] width 32 height 6
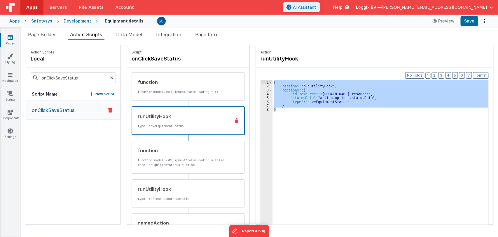
drag, startPoint x: 264, startPoint y: 96, endPoint x: 262, endPoint y: 82, distance: 14.5
click at [262, 82] on div "1 2 3 4 5 6 7 8 { "action" : "runUtilityHook" , "options" : { "id_resource" : "…" at bounding box center [375, 161] width 228 height 163
click at [181, 188] on div "runUtilityHook" at bounding box center [182, 188] width 88 height 7
click at [99, 169] on div "onClickSaveStatus" at bounding box center [73, 162] width 95 height 123
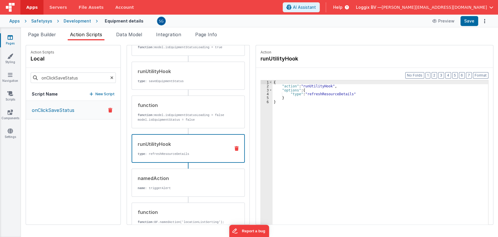
scroll to position [62, 0]
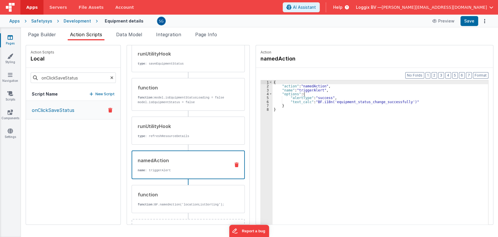
click at [167, 165] on div "namedAction name : triggerAlert" at bounding box center [178, 165] width 93 height 16
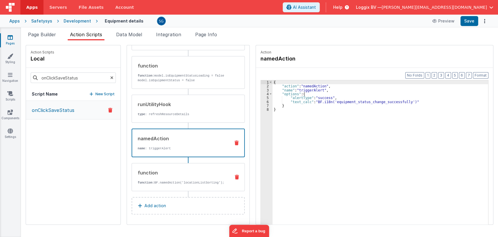
click at [170, 174] on div "function" at bounding box center [182, 172] width 88 height 7
click at [168, 146] on p "name : triggerAlert" at bounding box center [182, 148] width 88 height 5
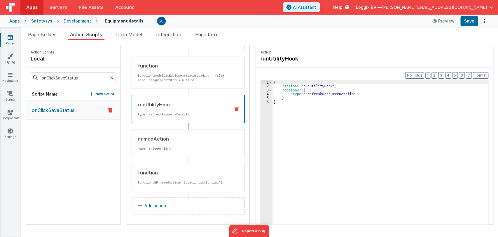
click at [151, 110] on div "runUtilityHook type : refreshResourceDetails" at bounding box center [178, 109] width 93 height 16
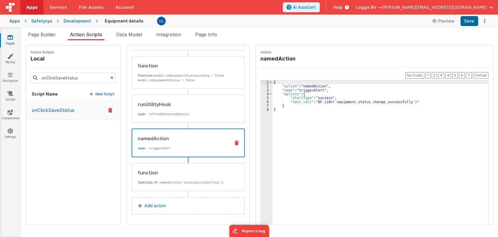
click at [178, 137] on div "namedAction" at bounding box center [182, 138] width 88 height 7
click at [10, 96] on icon at bounding box center [10, 93] width 6 height 6
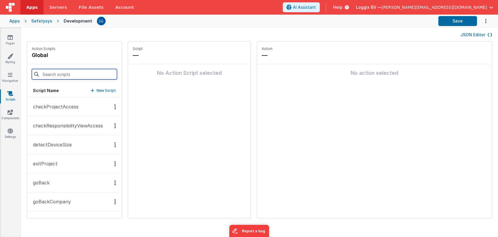
click at [59, 72] on input at bounding box center [74, 74] width 85 height 11
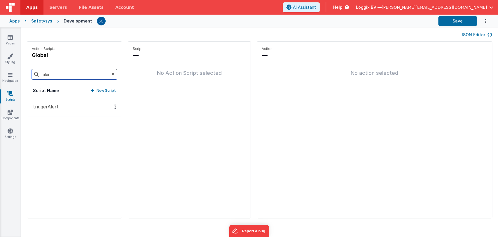
type input "aler"
click at [43, 107] on p "triggerAlert" at bounding box center [43, 106] width 29 height 7
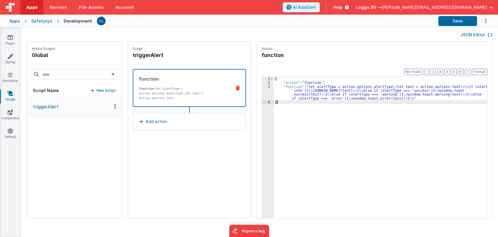
click at [266, 88] on div "3" at bounding box center [268, 92] width 12 height 15
click at [274, 88] on div "{ "action" : "function" , "function" : "let alertType = action.options.alertTyp…" at bounding box center [383, 160] width 219 height 167
click at [265, 86] on div "3" at bounding box center [268, 92] width 12 height 15
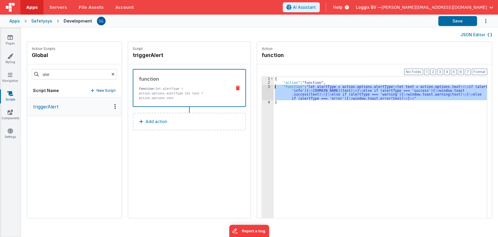
click at [263, 86] on div "3" at bounding box center [268, 92] width 12 height 15
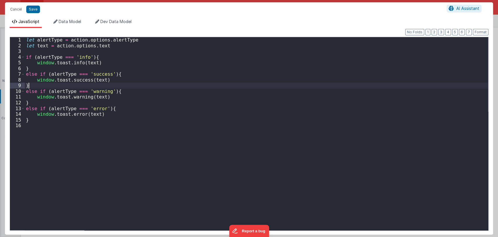
click at [263, 86] on div "let alertType = action . options . alertType let text = action . options . text…" at bounding box center [257, 139] width 464 height 204
click at [19, 7] on button "Cancel" at bounding box center [16, 9] width 18 height 8
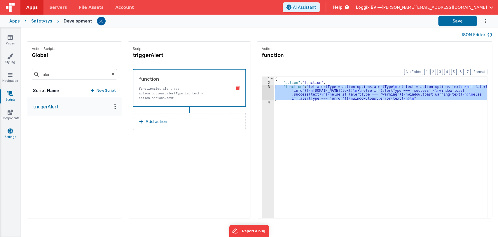
click at [5, 135] on link "Settings" at bounding box center [10, 134] width 21 height 12
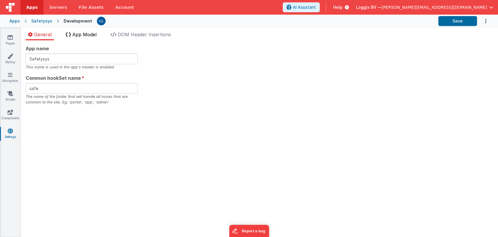
click at [82, 38] on li "App Model" at bounding box center [81, 35] width 36 height 9
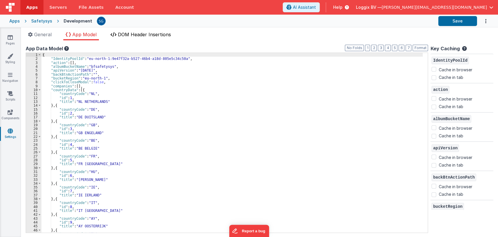
click at [126, 35] on span "DOM Header Insertions" at bounding box center [144, 35] width 53 height 6
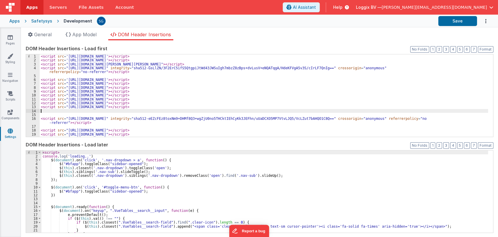
click at [119, 111] on div "< script src = '[URL][DOMAIN_NAME]' > </ script > < script src = '[URL][DOMAIN_…" at bounding box center [264, 99] width 449 height 90
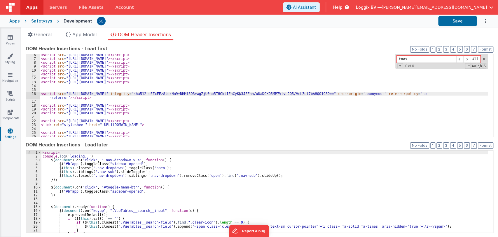
scroll to position [25, 0]
type input "toas"
click at [50, 35] on span "General" at bounding box center [43, 35] width 18 height 6
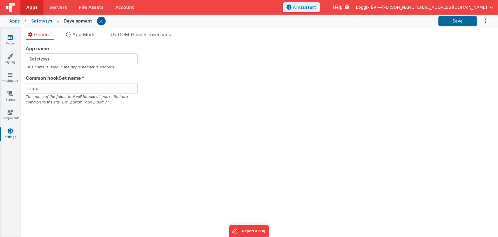
click at [7, 37] on link "Pages" at bounding box center [10, 40] width 21 height 12
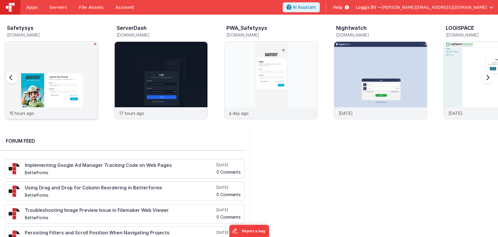
click at [81, 66] on img at bounding box center [51, 88] width 93 height 93
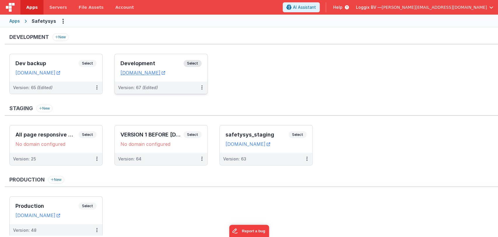
click at [122, 65] on h3 "Development" at bounding box center [152, 63] width 63 height 6
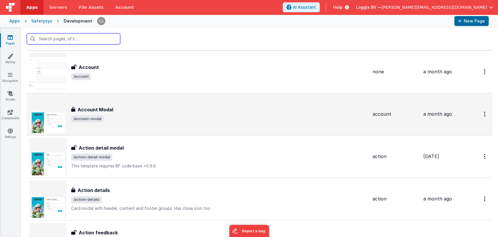
scroll to position [14, 0]
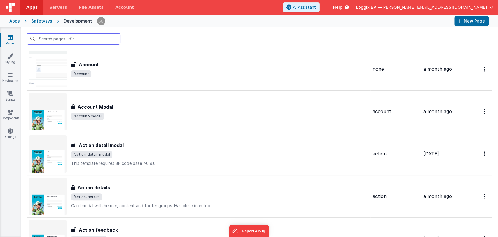
click at [71, 43] on input "text" at bounding box center [73, 38] width 93 height 11
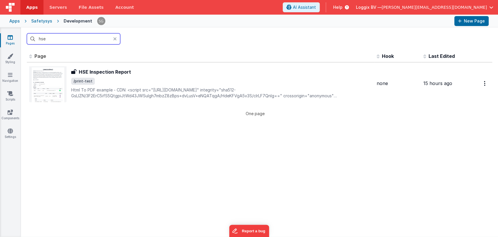
scroll to position [0, 0]
type input "hse"
